Goal: Task Accomplishment & Management: Manage account settings

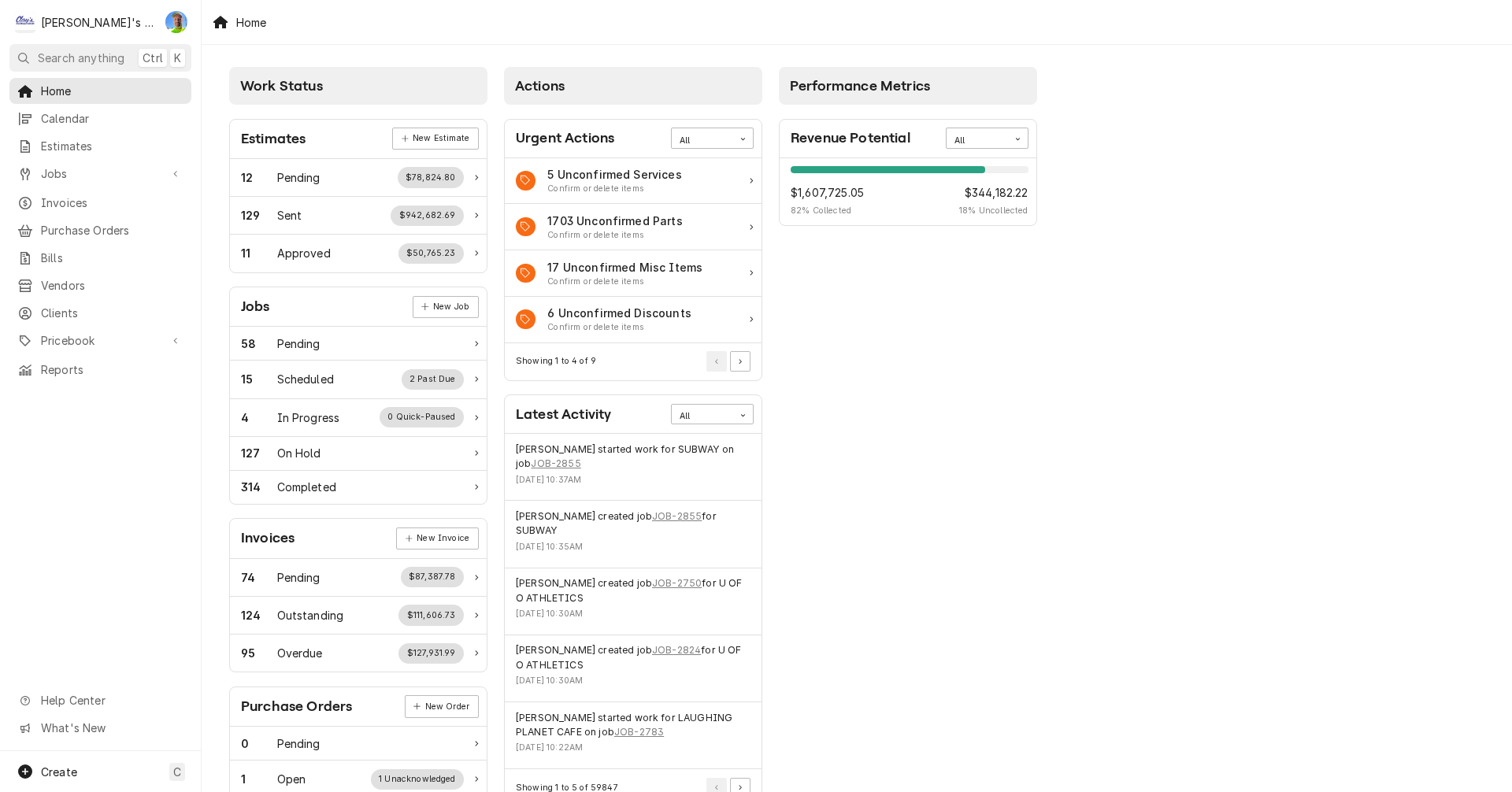
scroll to position [236, 0]
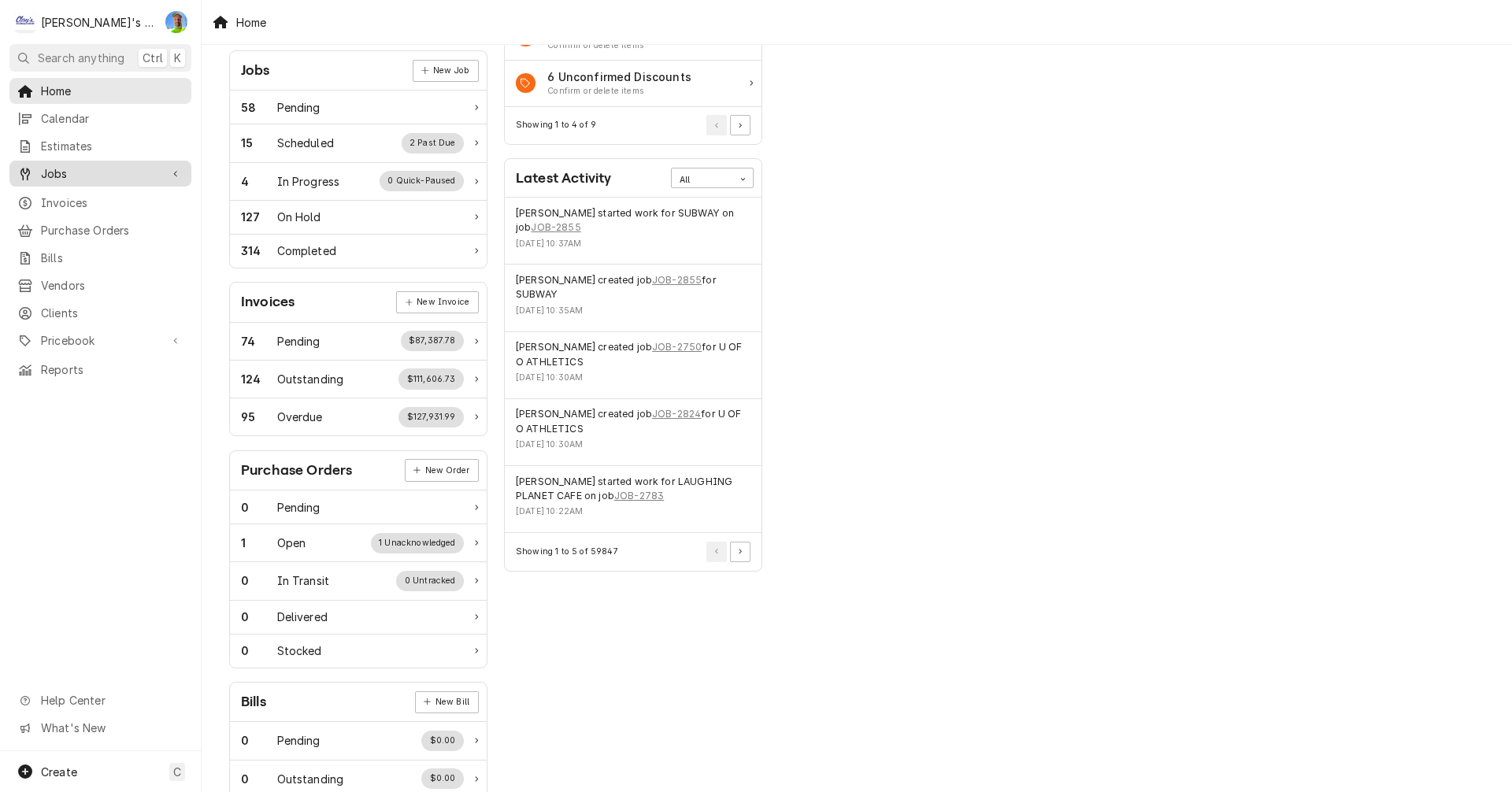
click at [74, 165] on span "Jobs" at bounding box center [100, 174] width 119 height 16
click at [75, 193] on span "Jobs" at bounding box center [112, 201] width 143 height 16
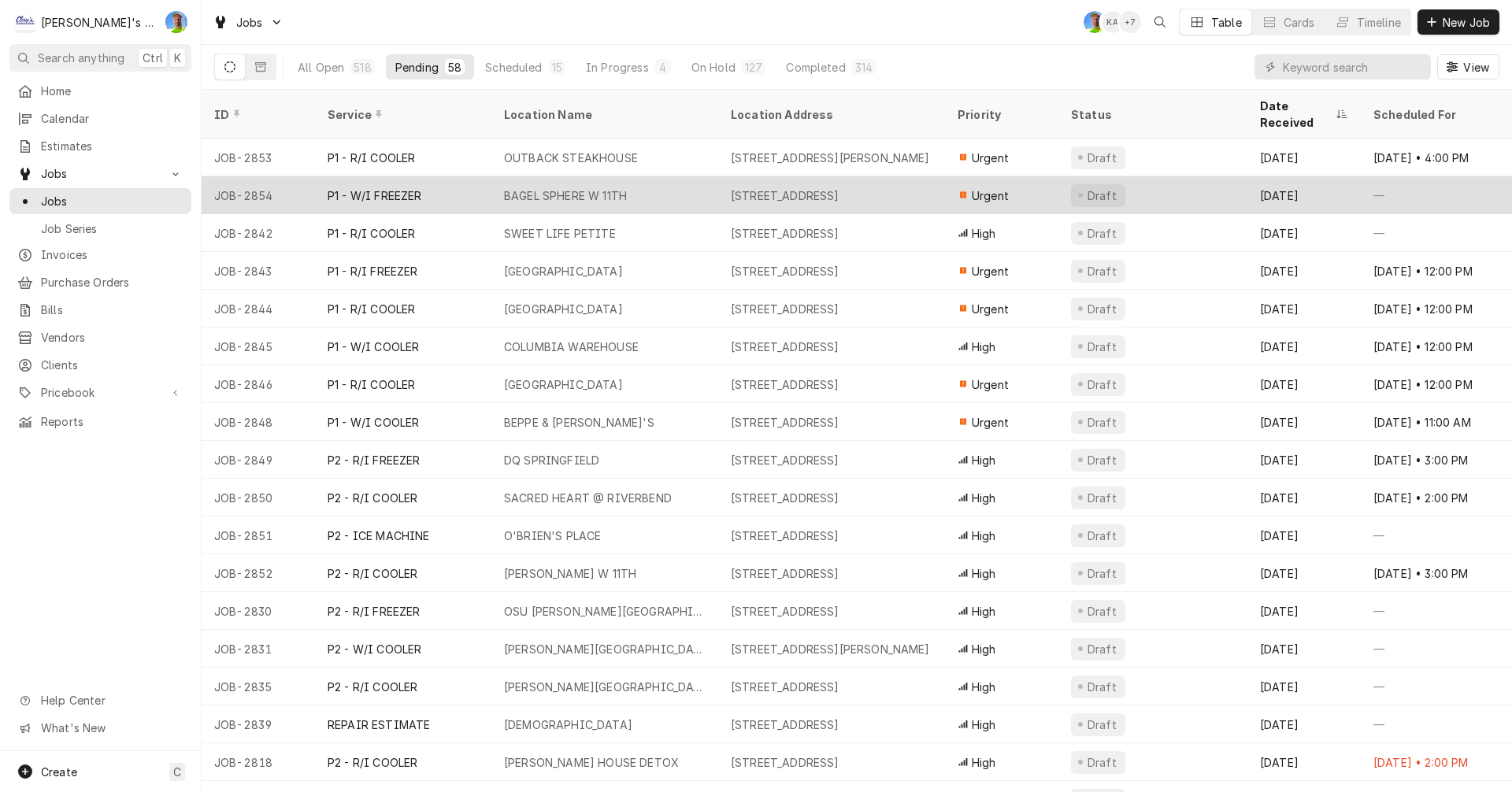
click at [660, 176] on div "BAGEL SPHERE W 11TH" at bounding box center [604, 195] width 226 height 38
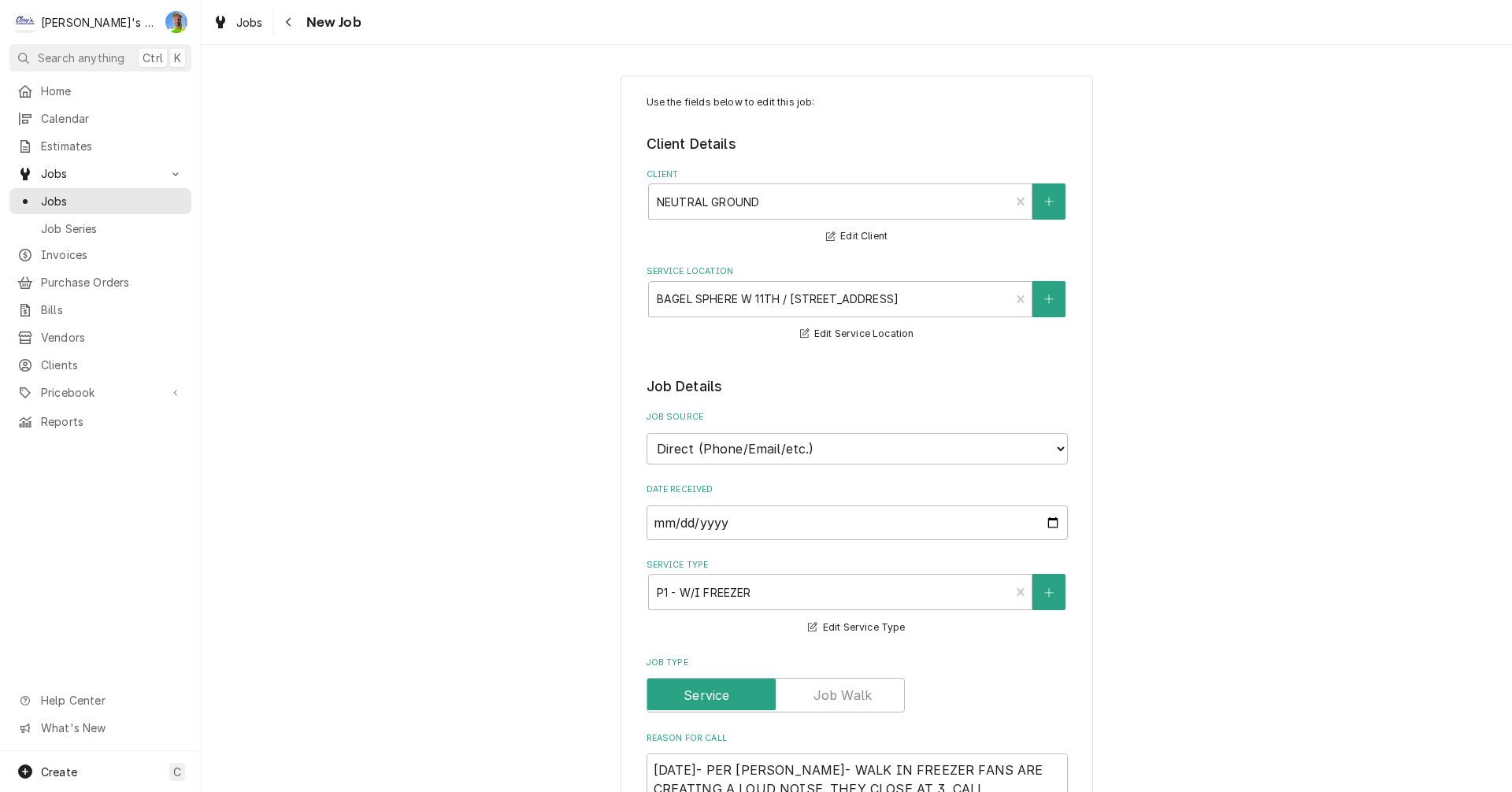
type textarea "x"
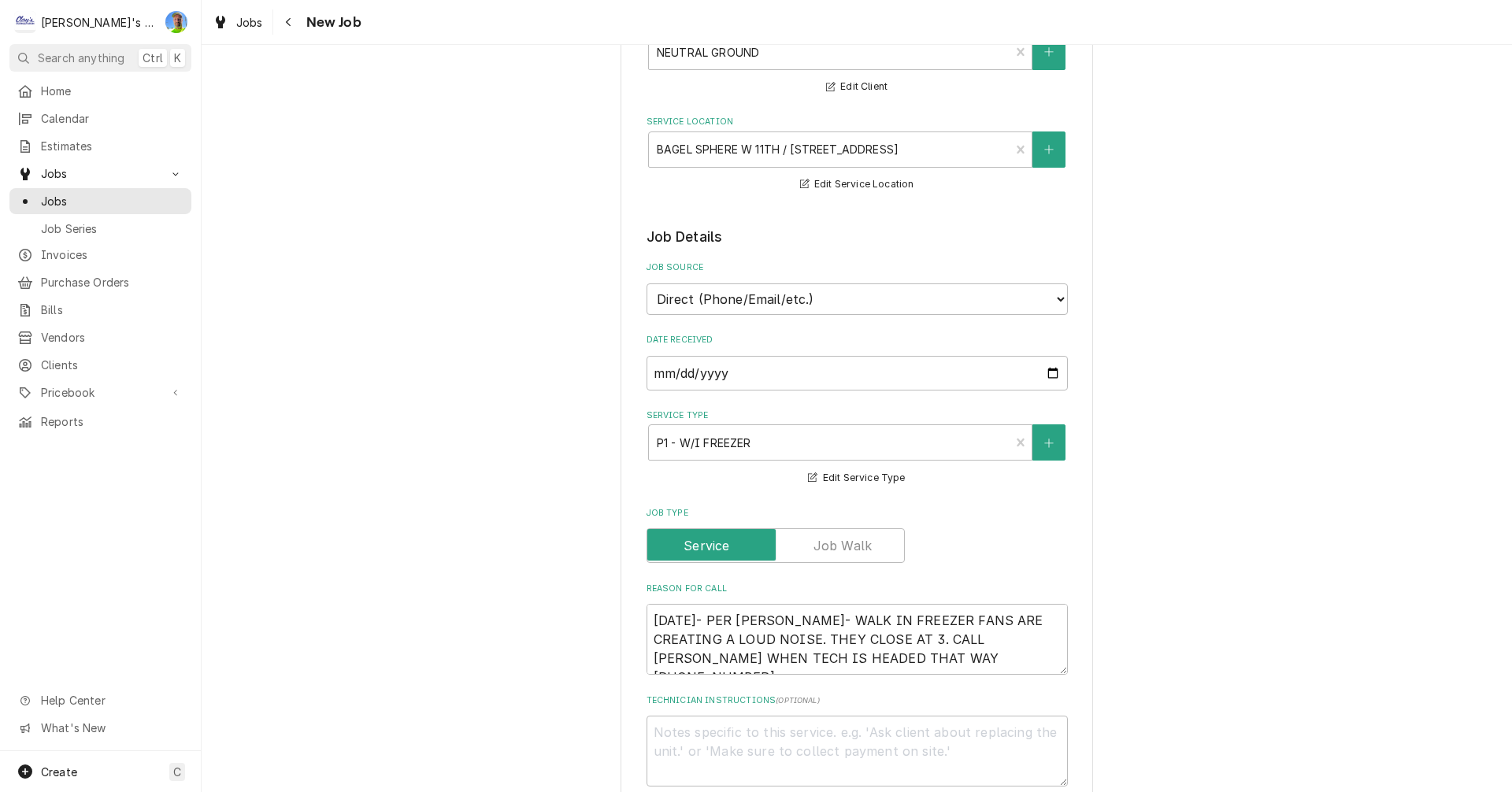
scroll to position [157, 0]
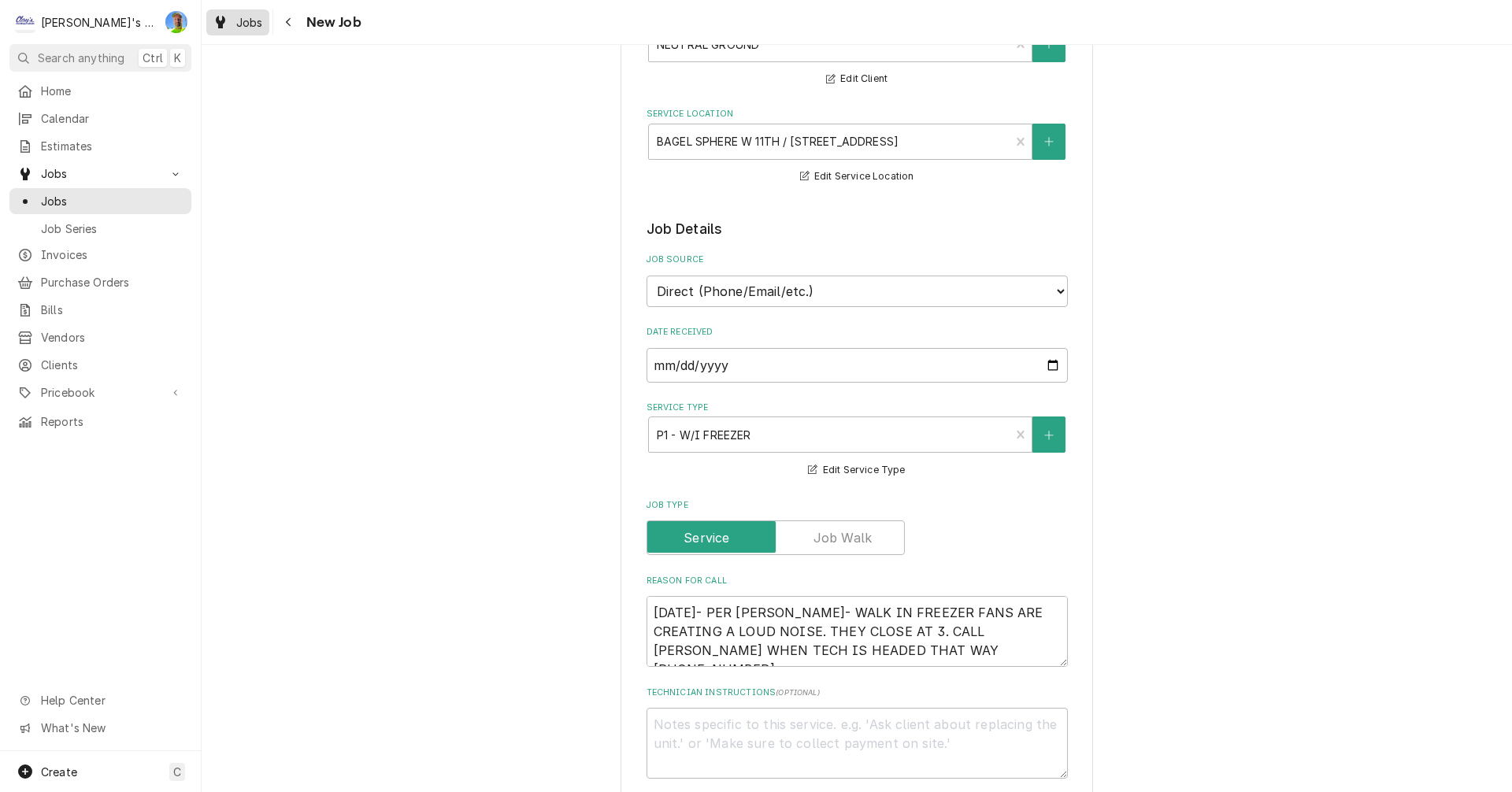
click at [233, 21] on div "Jobs" at bounding box center [237, 23] width 56 height 20
